Goal: Information Seeking & Learning: Learn about a topic

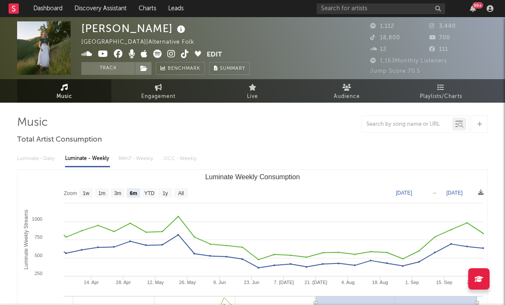
select select "6m"
click at [184, 57] on icon at bounding box center [185, 54] width 8 height 9
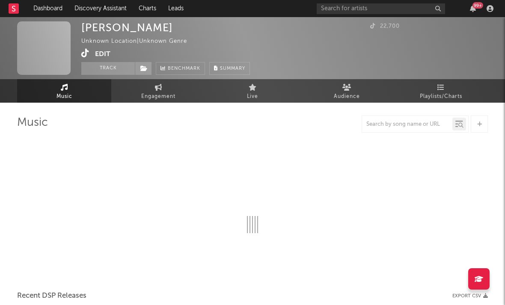
select select "1w"
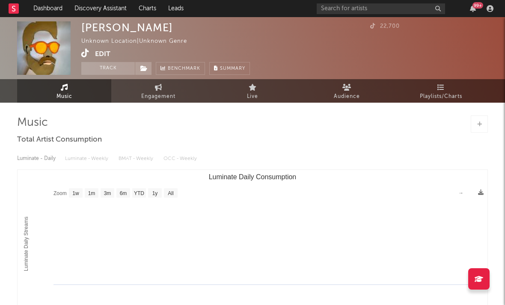
click at [86, 53] on icon at bounding box center [85, 53] width 8 height 9
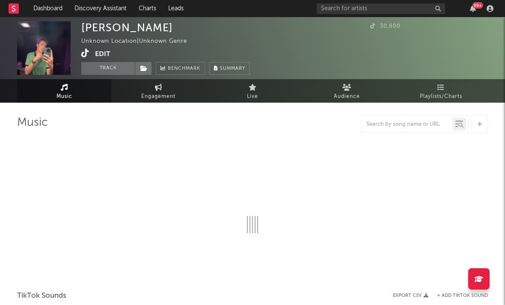
select select "1w"
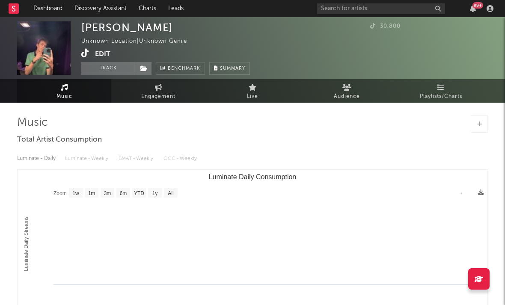
click at [83, 54] on icon at bounding box center [85, 53] width 8 height 9
click at [82, 55] on icon at bounding box center [85, 53] width 8 height 9
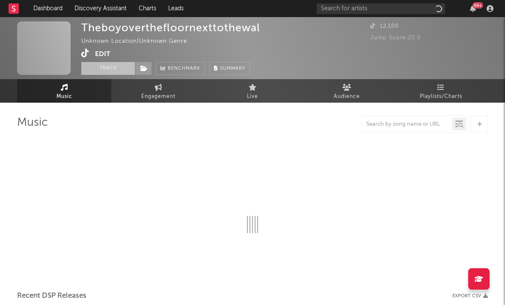
select select "1w"
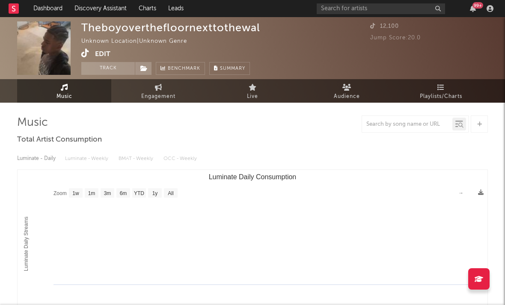
click at [86, 56] on icon at bounding box center [85, 53] width 8 height 9
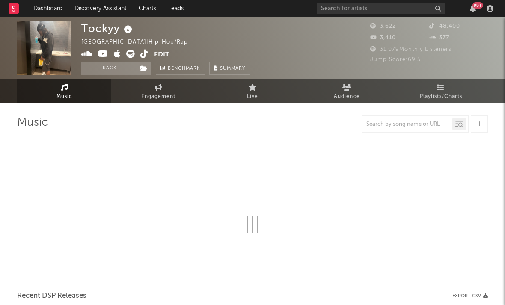
select select "6m"
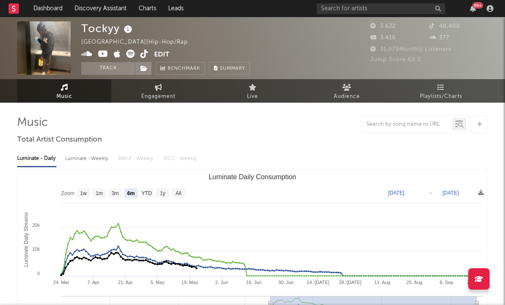
click at [86, 53] on icon at bounding box center [86, 54] width 11 height 9
click at [143, 55] on icon at bounding box center [144, 54] width 8 height 9
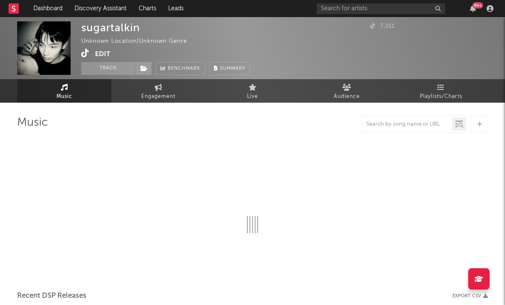
select select "1w"
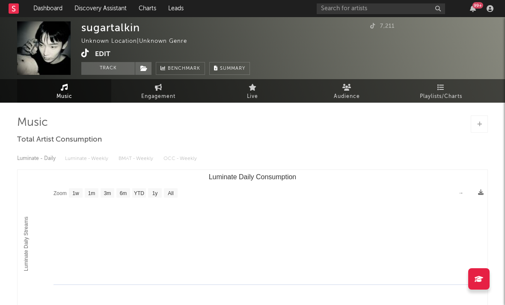
click at [83, 57] on icon at bounding box center [85, 53] width 8 height 9
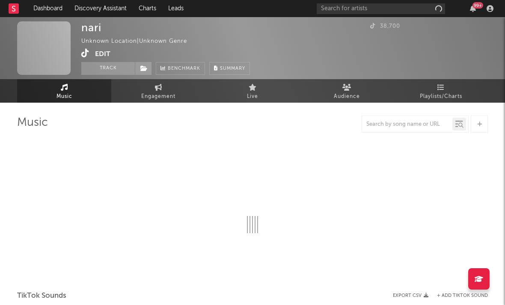
select select "1w"
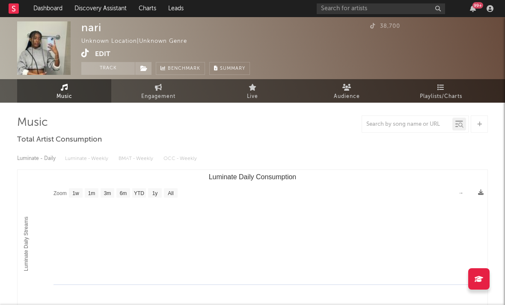
click at [86, 50] on icon at bounding box center [85, 53] width 8 height 9
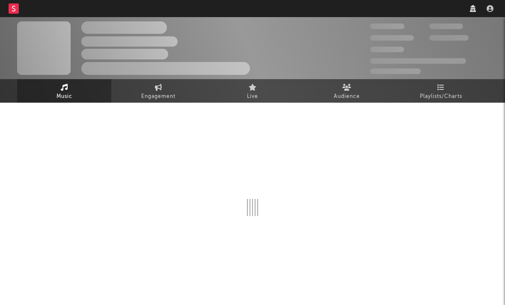
select select "1w"
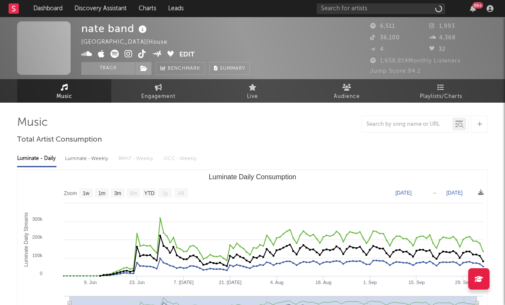
click at [128, 56] on icon at bounding box center [129, 54] width 8 height 9
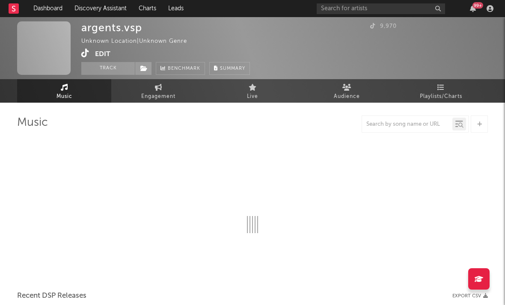
select select "1w"
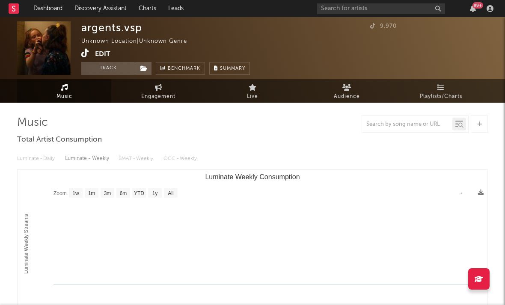
click at [86, 52] on icon at bounding box center [85, 53] width 8 height 9
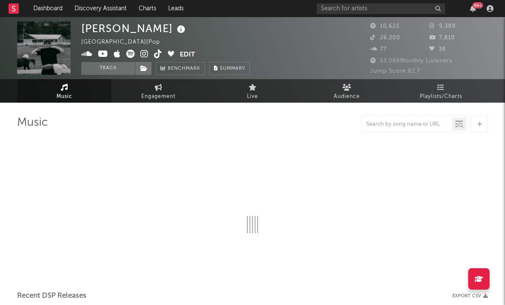
select select "6m"
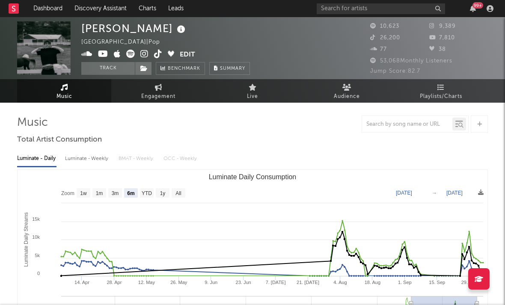
drag, startPoint x: 142, startPoint y: 52, endPoint x: 145, endPoint y: 56, distance: 4.6
click at [142, 52] on icon at bounding box center [144, 54] width 8 height 9
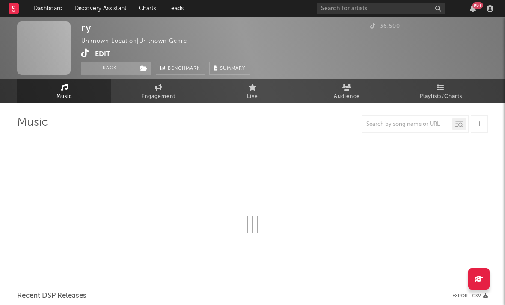
select select "1w"
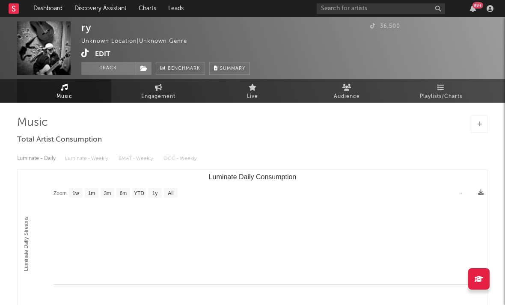
click at [84, 52] on icon at bounding box center [85, 53] width 8 height 9
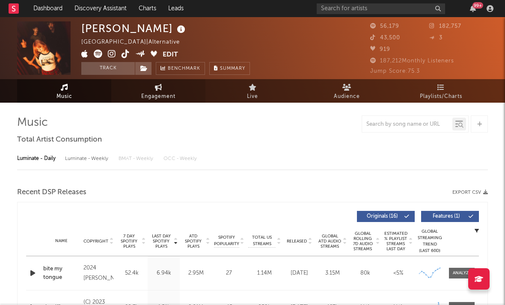
select select "6m"
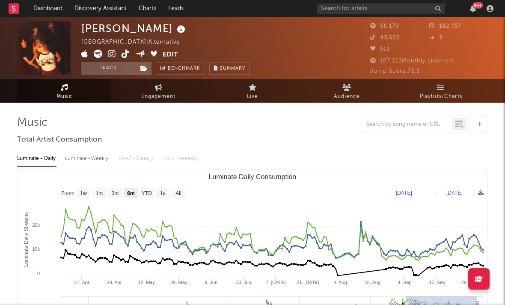
click at [111, 52] on icon at bounding box center [112, 54] width 8 height 9
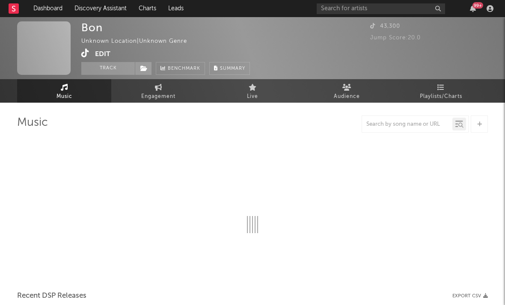
select select "1w"
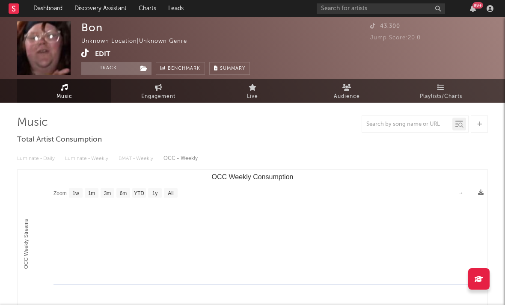
click at [83, 54] on icon at bounding box center [85, 53] width 8 height 9
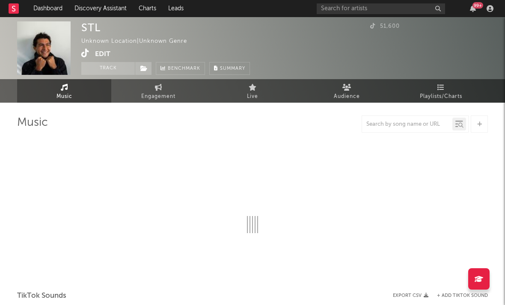
select select "1w"
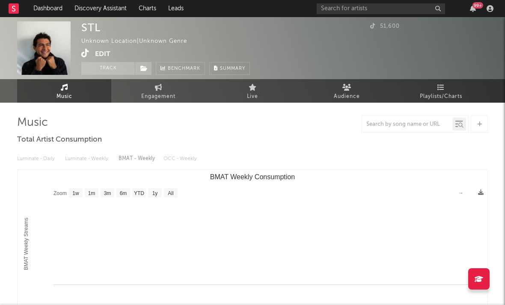
click at [82, 51] on icon at bounding box center [85, 53] width 8 height 9
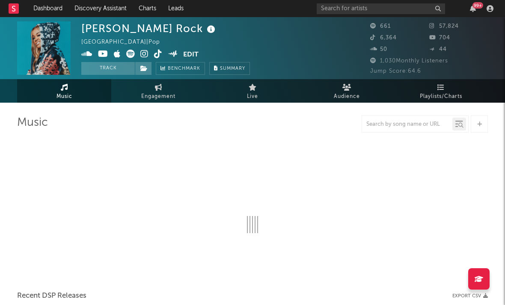
select select "1w"
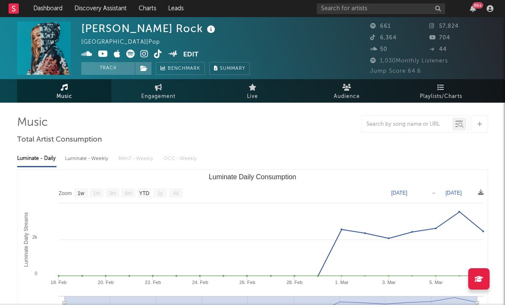
click at [141, 56] on icon at bounding box center [144, 54] width 8 height 9
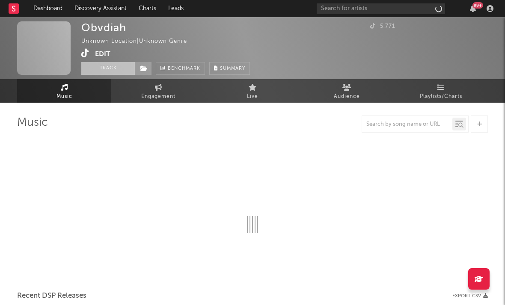
select select "1w"
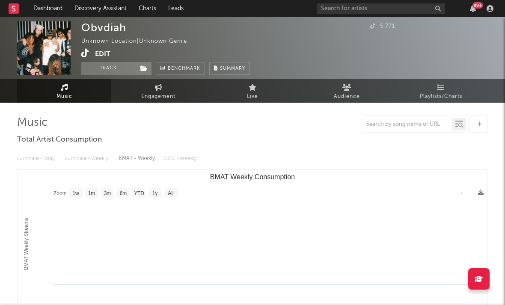
click at [84, 55] on icon at bounding box center [85, 53] width 8 height 9
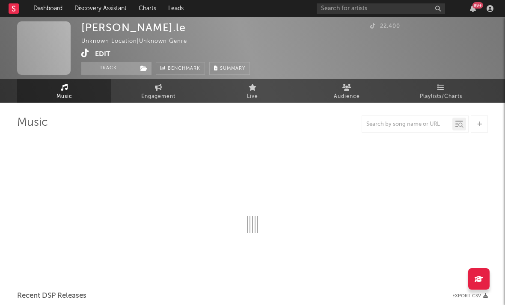
select select "1w"
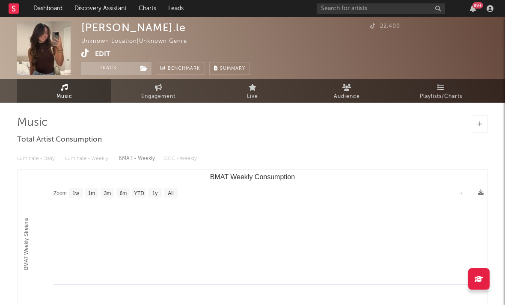
click at [84, 52] on icon at bounding box center [85, 53] width 8 height 9
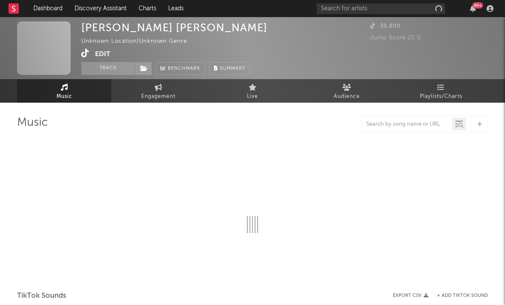
select select "1w"
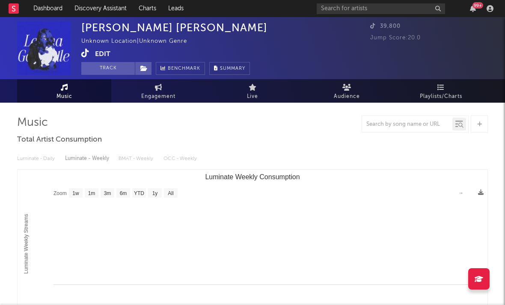
click at [86, 55] on icon at bounding box center [85, 53] width 8 height 9
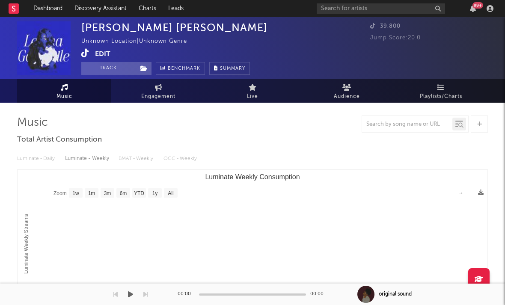
click at [255, 300] on rect "Luminate Weekly Consumption" at bounding box center [253, 255] width 470 height 171
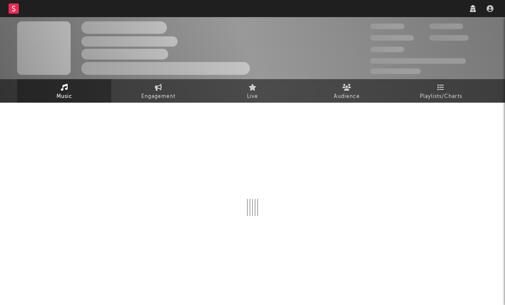
select select "1w"
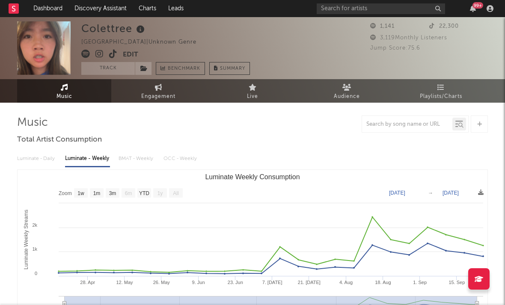
click at [100, 54] on icon at bounding box center [99, 54] width 8 height 9
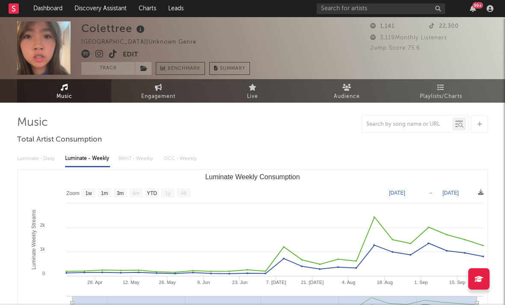
click at [110, 56] on icon at bounding box center [113, 54] width 8 height 9
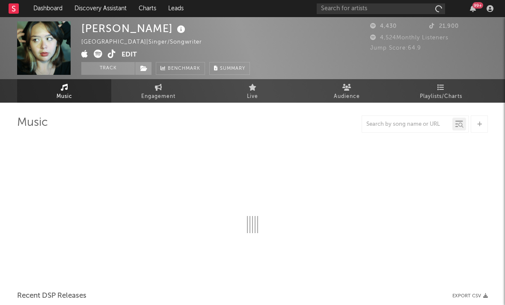
select select "6m"
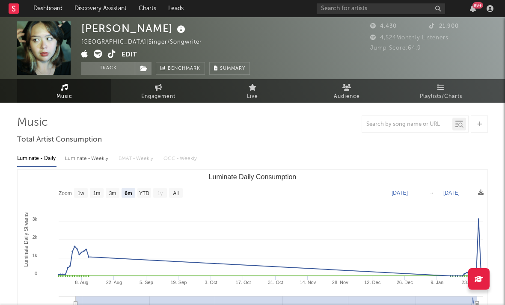
click at [99, 55] on icon at bounding box center [98, 54] width 9 height 9
click at [116, 58] on span at bounding box center [101, 55] width 40 height 11
click at [110, 52] on icon at bounding box center [112, 54] width 8 height 9
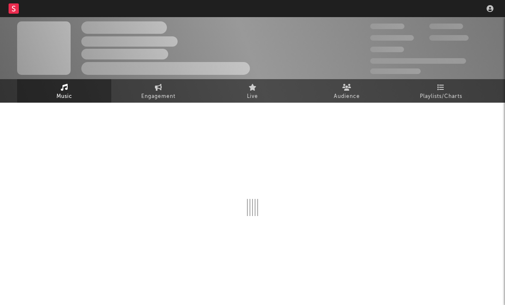
select select "1w"
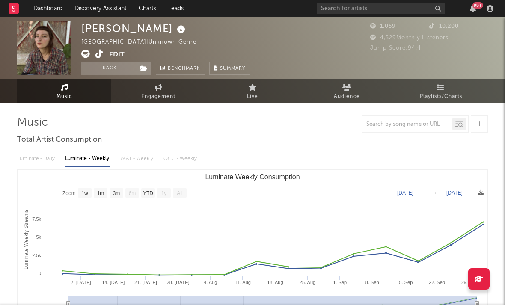
click at [101, 56] on icon at bounding box center [99, 54] width 8 height 9
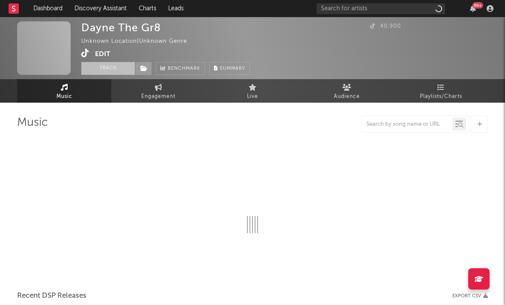
select select "1w"
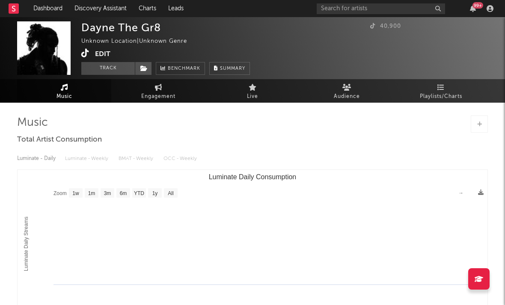
click at [83, 51] on icon at bounding box center [85, 53] width 8 height 9
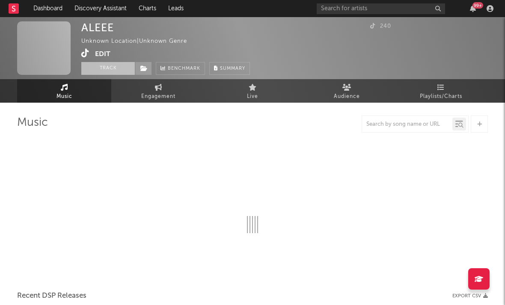
select select "1w"
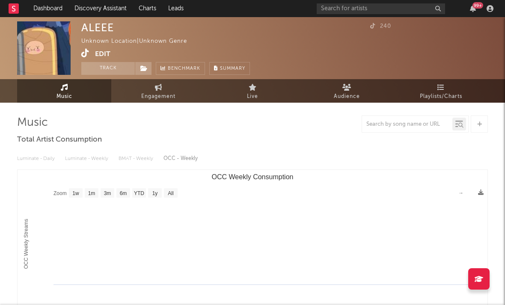
click at [85, 51] on icon at bounding box center [85, 53] width 8 height 9
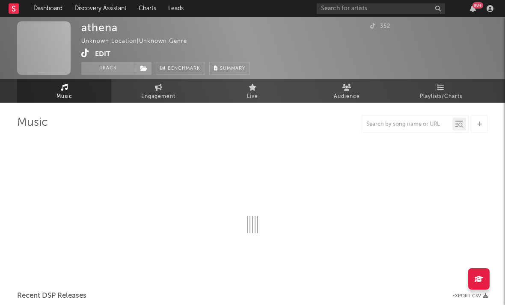
select select "1w"
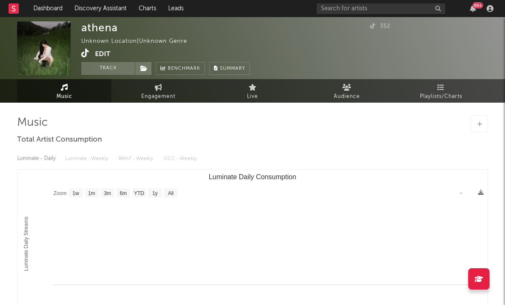
click at [90, 52] on span at bounding box center [88, 54] width 14 height 11
click at [87, 53] on icon at bounding box center [85, 53] width 8 height 9
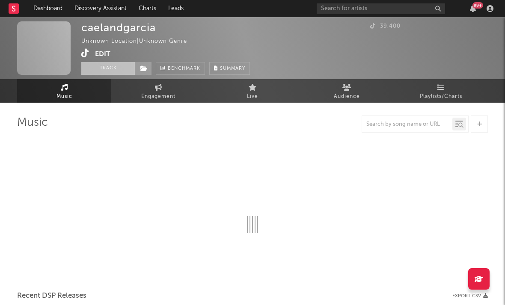
select select "1w"
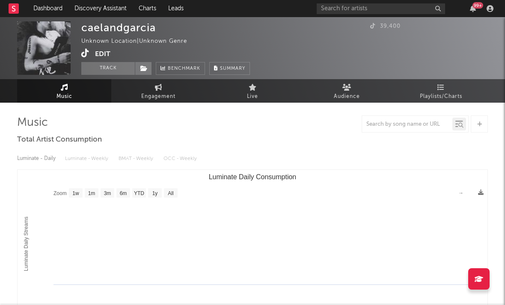
click at [83, 51] on icon at bounding box center [85, 53] width 8 height 9
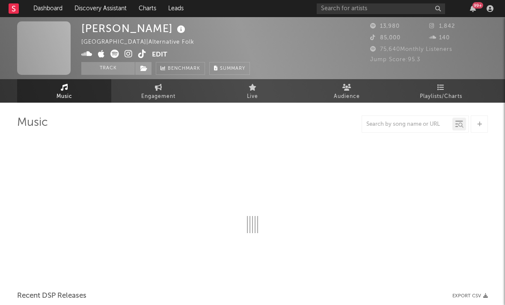
select select "1w"
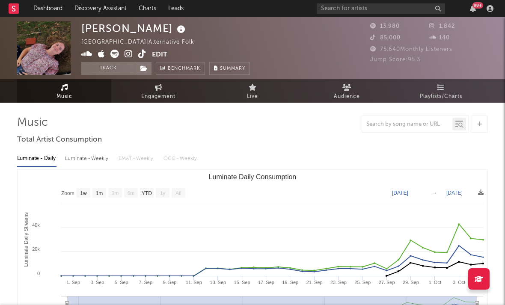
click at [141, 52] on icon at bounding box center [142, 54] width 8 height 9
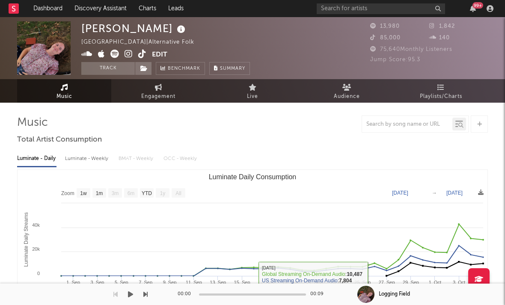
click at [255, 300] on rect "Luminate Daily Consumption" at bounding box center [272, 304] width 410 height 17
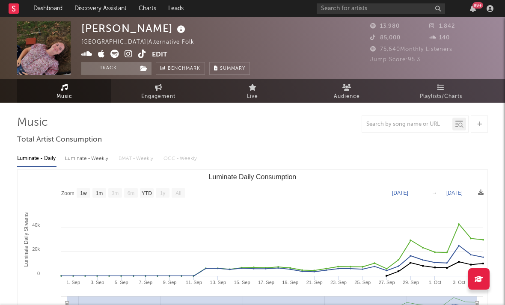
click at [139, 56] on icon at bounding box center [142, 54] width 8 height 9
click at [141, 55] on icon at bounding box center [142, 54] width 8 height 9
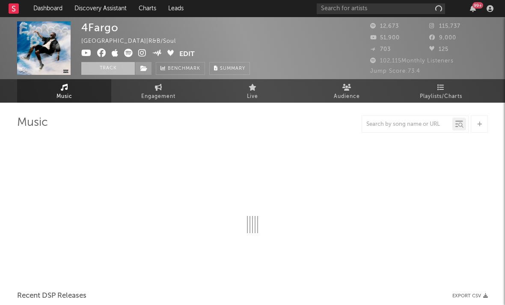
select select "6m"
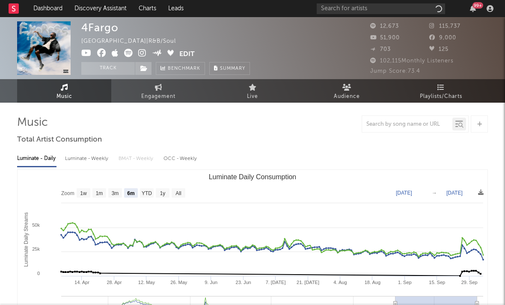
click at [142, 54] on icon at bounding box center [142, 53] width 8 height 9
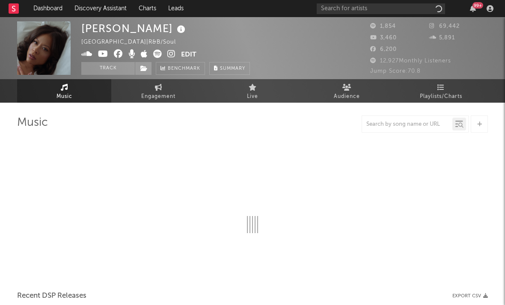
select select "1w"
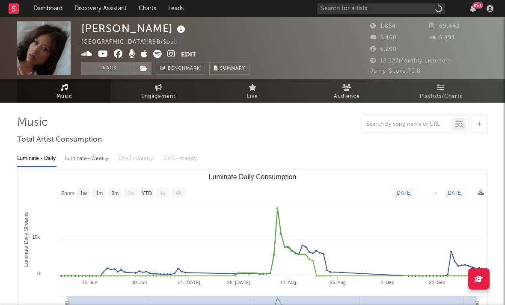
click at [169, 55] on icon at bounding box center [171, 54] width 8 height 9
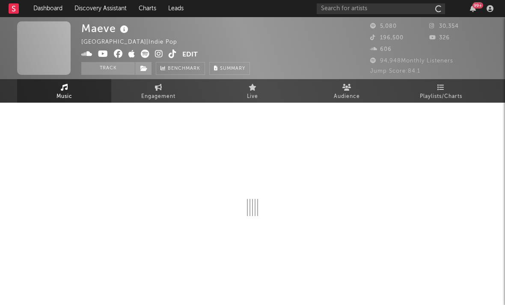
select select "1w"
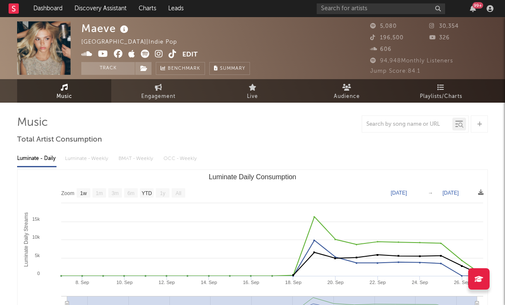
click at [160, 56] on icon at bounding box center [159, 54] width 8 height 9
click at [174, 54] on icon at bounding box center [173, 54] width 8 height 9
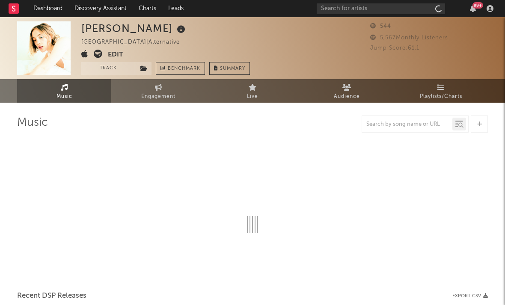
select select "6m"
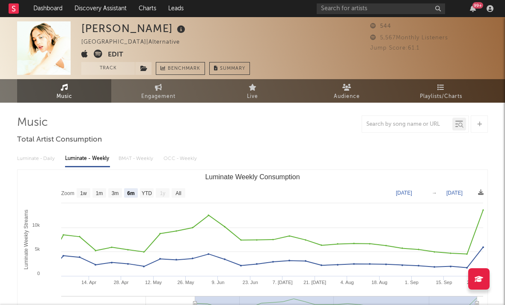
click at [95, 54] on icon at bounding box center [98, 54] width 9 height 9
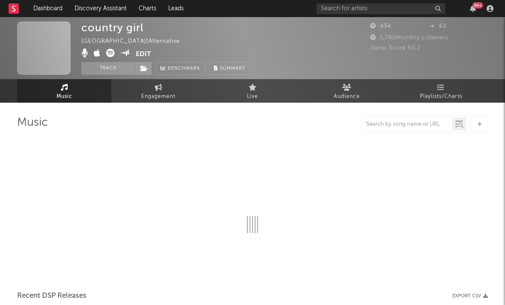
select select "1w"
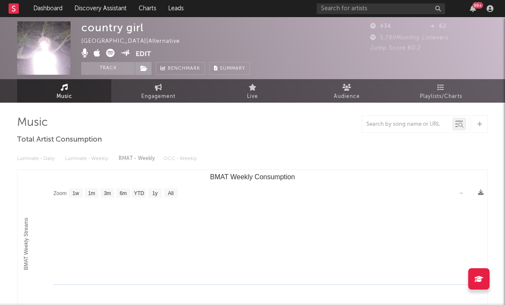
click at [110, 55] on icon at bounding box center [110, 53] width 9 height 9
